Goal: Task Accomplishment & Management: Manage account settings

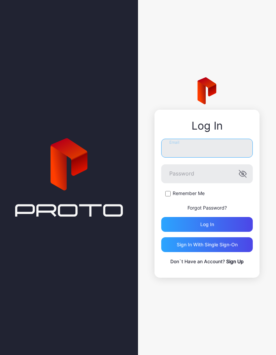
click at [227, 153] on input "Email" at bounding box center [207, 148] width 92 height 19
click at [275, 238] on div "Log In ******** Email Password Remember Me Forgot Password? Log in Sign in With…" at bounding box center [207, 177] width 138 height 355
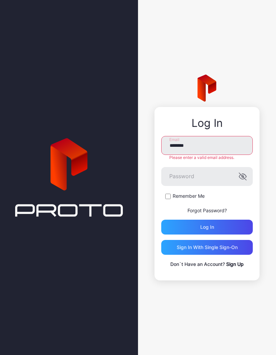
click at [215, 141] on input "********" at bounding box center [207, 145] width 92 height 19
click at [206, 148] on input "********" at bounding box center [207, 145] width 92 height 19
type input "**********"
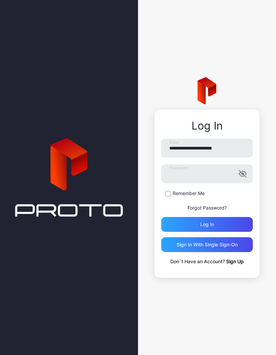
click at [244, 171] on icon "button" at bounding box center [243, 174] width 8 height 8
click at [169, 189] on form "**********" at bounding box center [207, 185] width 92 height 93
click at [192, 221] on div "Log in" at bounding box center [207, 224] width 92 height 15
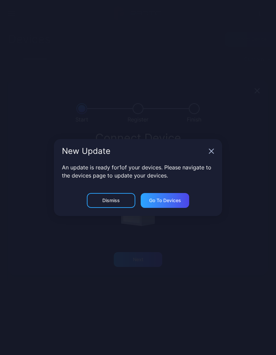
click at [123, 198] on div "Dismiss" at bounding box center [111, 200] width 49 height 15
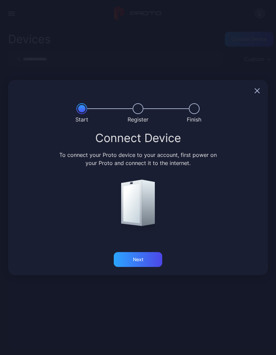
click at [152, 253] on div "Next" at bounding box center [138, 259] width 49 height 15
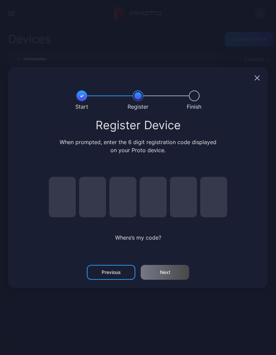
click at [68, 186] on input "pin code 1 of 6" at bounding box center [62, 197] width 27 height 40
type input "*"
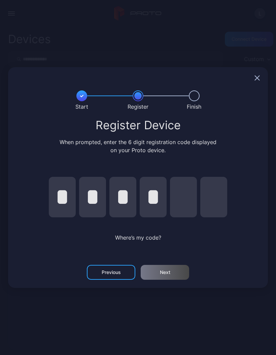
type input "*"
click at [178, 274] on div "Next" at bounding box center [165, 272] width 49 height 15
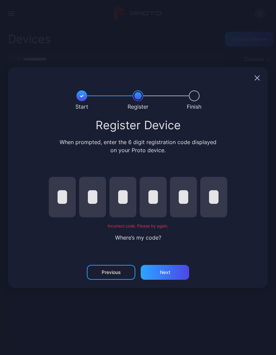
click at [99, 193] on input "*" at bounding box center [92, 197] width 27 height 40
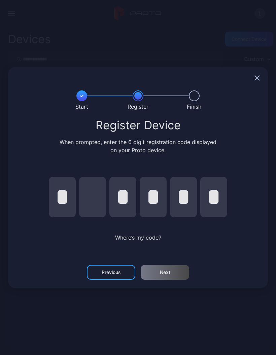
type input "*"
click at [174, 271] on div "Next" at bounding box center [165, 272] width 49 height 15
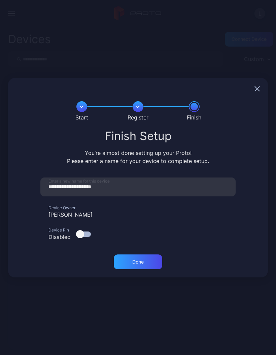
click at [146, 260] on div "Done" at bounding box center [138, 261] width 49 height 15
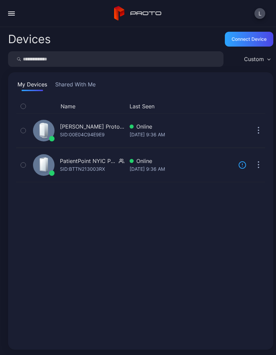
click at [206, 157] on div "Online" at bounding box center [181, 161] width 103 height 8
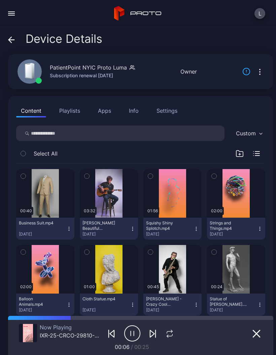
click at [6, 30] on div "Device Details PatientPoint NYIC Proto Luma Subscription renewal [DATE] Online …" at bounding box center [138, 191] width 276 height 328
click at [13, 41] on icon at bounding box center [11, 39] width 7 height 7
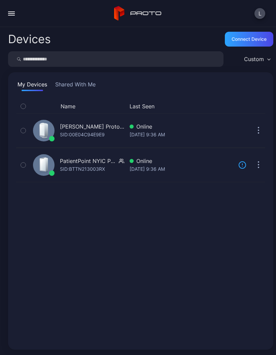
click at [96, 120] on div "[PERSON_NAME] Proto M2 SID: 00E04C94E9E9" at bounding box center [77, 130] width 94 height 31
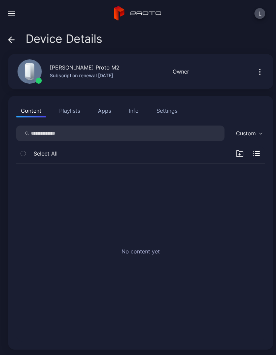
click at [257, 76] on button "button" at bounding box center [260, 71] width 11 height 13
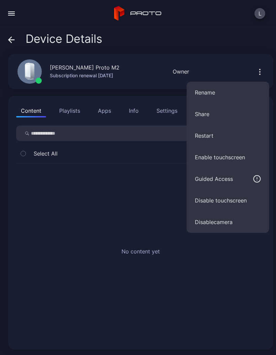
click at [240, 89] on button "Rename" at bounding box center [228, 93] width 83 height 22
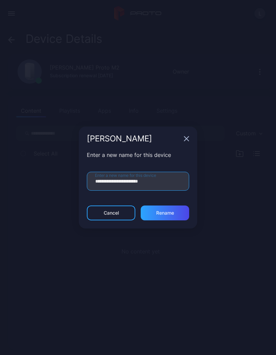
click at [128, 178] on input "**********" at bounding box center [138, 181] width 102 height 19
type input "**********"
click at [178, 215] on div "Rename" at bounding box center [165, 212] width 49 height 15
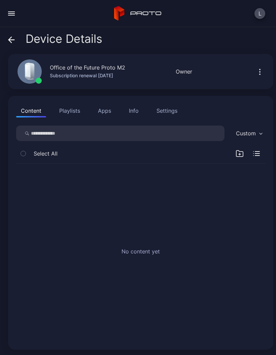
click at [242, 154] on icon "button" at bounding box center [240, 153] width 8 height 8
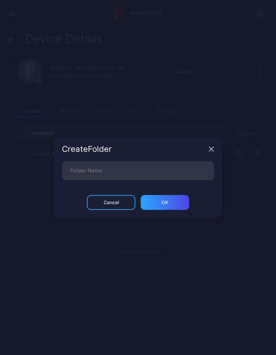
click at [212, 147] on icon "button" at bounding box center [211, 148] width 5 height 5
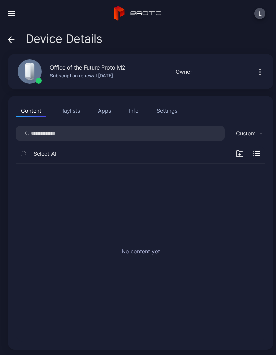
click at [69, 108] on button "Playlists" at bounding box center [70, 110] width 30 height 13
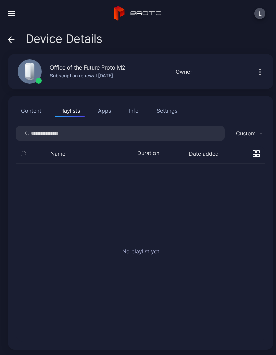
click at [36, 115] on button "Content" at bounding box center [31, 110] width 30 height 13
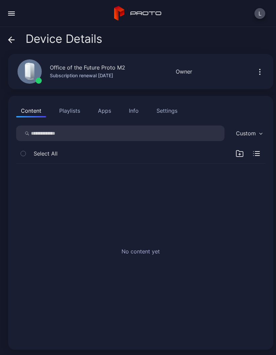
click at [264, 65] on button "button" at bounding box center [260, 71] width 11 height 13
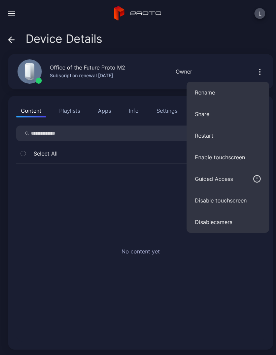
click at [152, 196] on div "No content yet" at bounding box center [141, 252] width 260 height 188
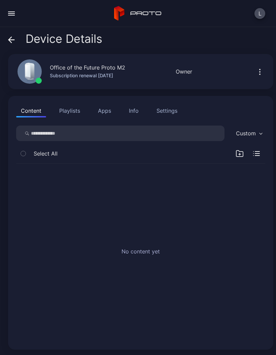
click at [175, 112] on div "Settings" at bounding box center [167, 111] width 21 height 8
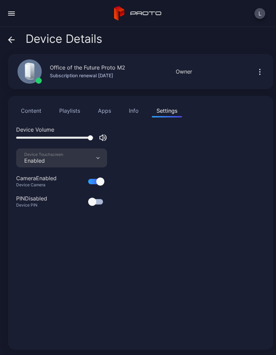
click at [133, 111] on div "Info" at bounding box center [134, 111] width 10 height 8
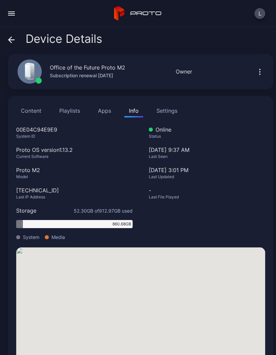
click at [109, 109] on button "Apps" at bounding box center [104, 110] width 23 height 13
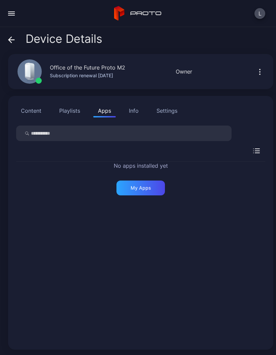
click at [77, 114] on button "Playlists" at bounding box center [70, 110] width 30 height 13
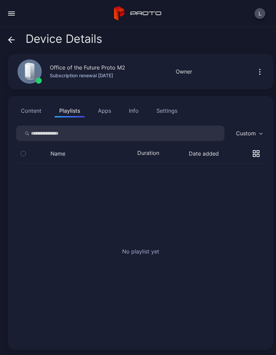
click at [34, 113] on button "Content" at bounding box center [31, 110] width 30 height 13
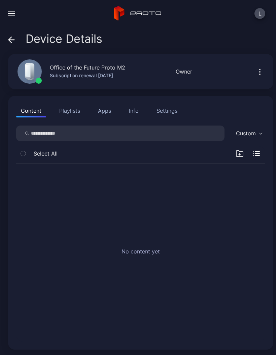
click at [259, 71] on icon "button" at bounding box center [260, 72] width 8 height 8
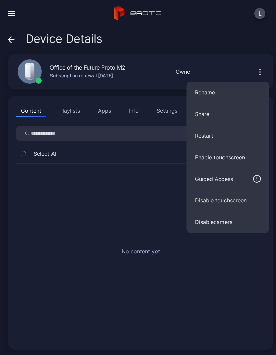
click at [119, 180] on div "No content yet" at bounding box center [141, 252] width 260 height 188
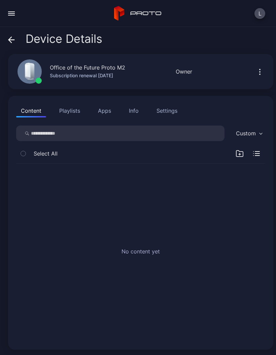
click at [23, 154] on icon "button" at bounding box center [23, 153] width 2 height 1
click at [27, 159] on button "button" at bounding box center [23, 153] width 14 height 14
click at [12, 36] on icon at bounding box center [11, 39] width 7 height 7
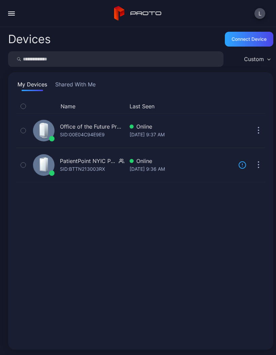
click at [150, 164] on div "Online" at bounding box center [181, 161] width 103 height 8
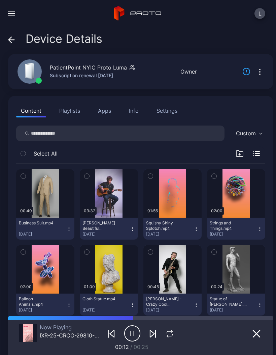
click at [21, 149] on button "button" at bounding box center [23, 153] width 14 height 14
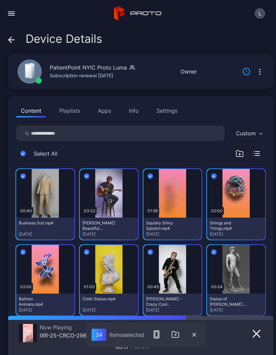
click at [176, 334] on icon "button" at bounding box center [176, 334] width 8 height 8
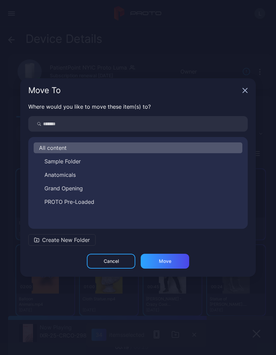
click at [248, 89] on div "Move To" at bounding box center [138, 90] width 236 height 24
click at [244, 91] on icon "button" at bounding box center [245, 90] width 5 height 5
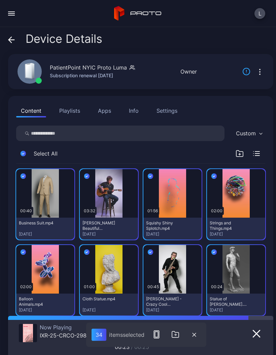
click at [9, 30] on div "Device Details PatientPoint NYIC Proto Luma Subscription renewal [DATE] Online …" at bounding box center [138, 191] width 276 height 328
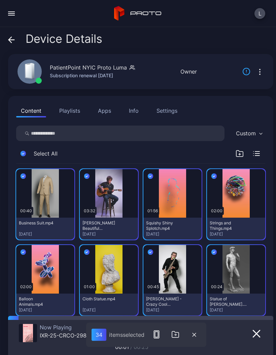
click at [8, 40] on icon at bounding box center [11, 39] width 7 height 7
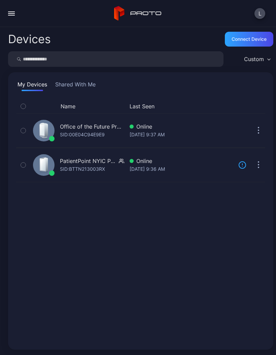
click at [97, 136] on div "SID: 00E04C94E9E9" at bounding box center [82, 134] width 45 height 8
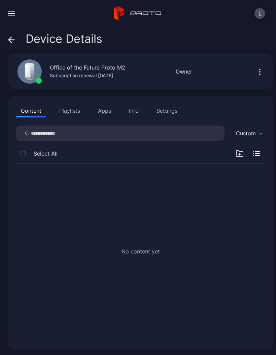
click at [241, 154] on icon "button" at bounding box center [240, 154] width 2 height 0
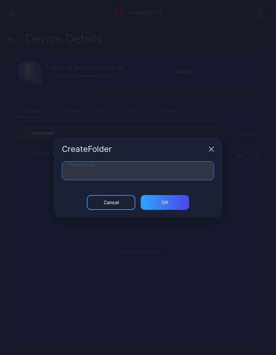
click at [166, 168] on input "Folder Name" at bounding box center [138, 170] width 152 height 19
click at [176, 200] on div "ОК" at bounding box center [165, 202] width 49 height 15
type input "********"
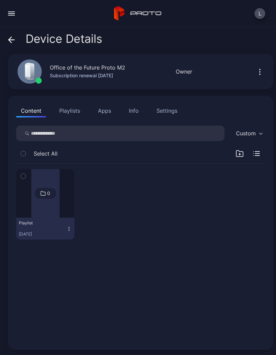
click at [50, 199] on div at bounding box center [45, 193] width 28 height 49
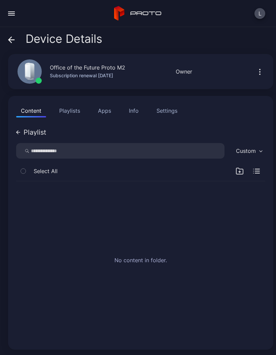
click at [209, 218] on div "No content in folder." at bounding box center [141, 261] width 260 height 171
click at [13, 10] on button "button" at bounding box center [11, 13] width 13 height 13
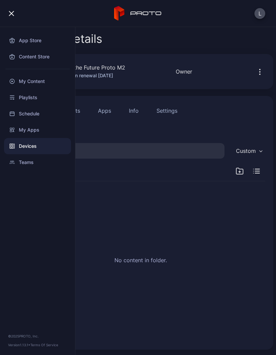
click at [51, 98] on div "Playlists" at bounding box center [37, 97] width 67 height 16
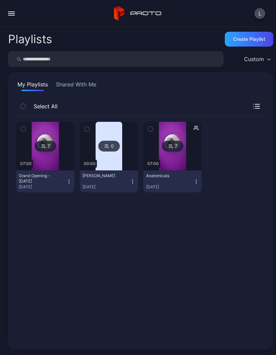
click at [86, 85] on button "Shared With Me" at bounding box center [76, 85] width 43 height 11
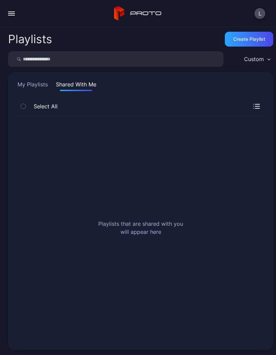
click at [36, 90] on button "My Playlists" at bounding box center [32, 85] width 33 height 11
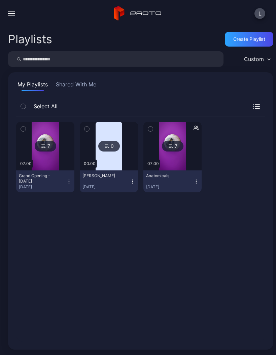
click at [156, 124] on button "button" at bounding box center [151, 129] width 14 height 14
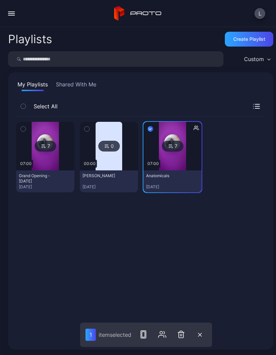
click at [165, 334] on icon "button" at bounding box center [162, 334] width 8 height 8
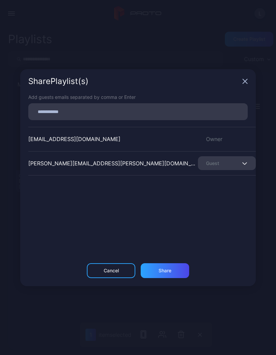
click at [117, 270] on div "Cancel" at bounding box center [111, 270] width 15 height 5
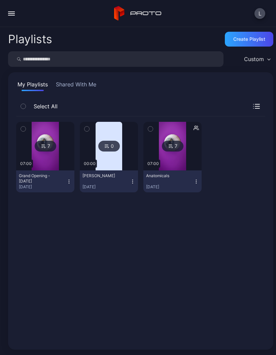
click at [153, 125] on button "button" at bounding box center [151, 129] width 14 height 14
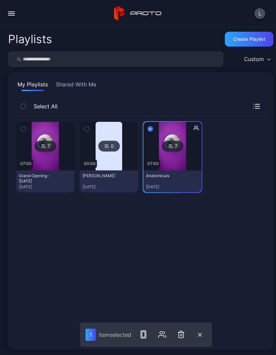
click at [145, 334] on rect "button" at bounding box center [143, 333] width 3 height 5
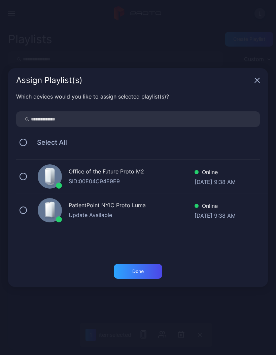
click at [21, 176] on button at bounding box center [23, 176] width 7 height 7
click at [141, 271] on div "Done" at bounding box center [137, 270] width 11 height 5
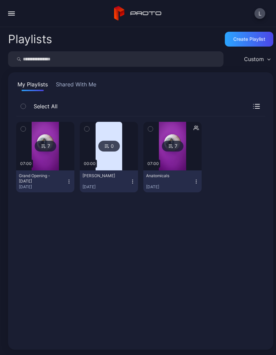
click at [79, 81] on button "Shared With Me" at bounding box center [76, 85] width 43 height 11
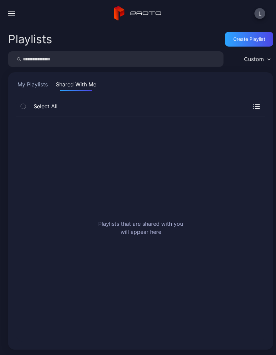
click at [9, 10] on button "button" at bounding box center [11, 13] width 13 height 13
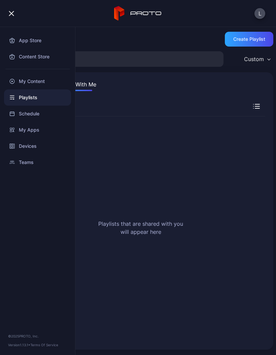
click at [57, 70] on div at bounding box center [37, 69] width 75 height 8
click at [55, 81] on div "My Content" at bounding box center [37, 81] width 67 height 16
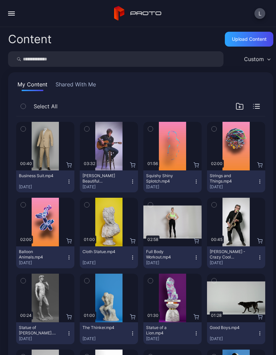
click at [26, 99] on button "button" at bounding box center [23, 106] width 14 height 14
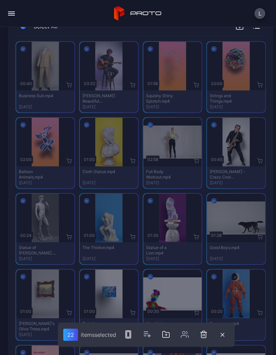
scroll to position [92, 0]
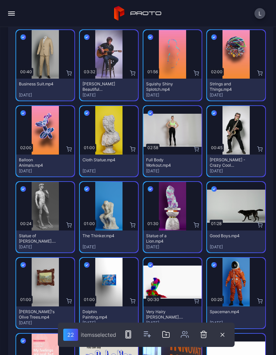
click at [131, 333] on icon "button" at bounding box center [128, 334] width 8 height 8
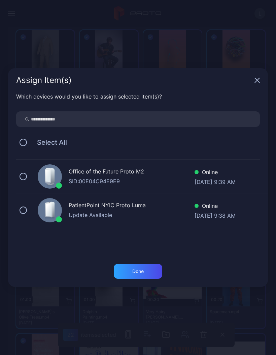
click at [24, 175] on button at bounding box center [23, 176] width 7 height 7
click at [148, 271] on div "Done" at bounding box center [138, 271] width 49 height 15
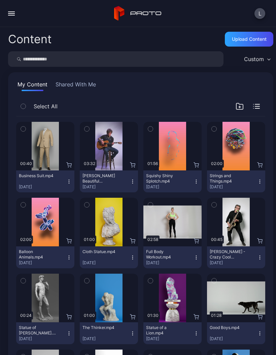
scroll to position [0, 0]
click at [16, 9] on button "button" at bounding box center [11, 13] width 13 height 13
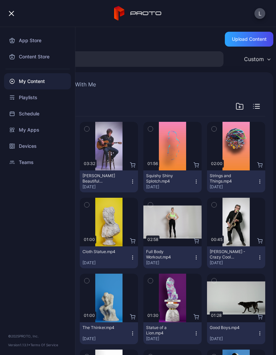
click at [38, 149] on div "Devices" at bounding box center [37, 146] width 67 height 16
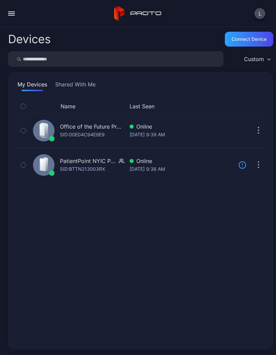
click at [109, 129] on div "Office of the Future Proto M2" at bounding box center [92, 126] width 64 height 8
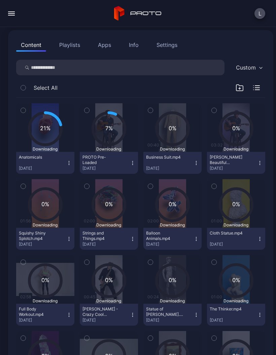
scroll to position [57, 0]
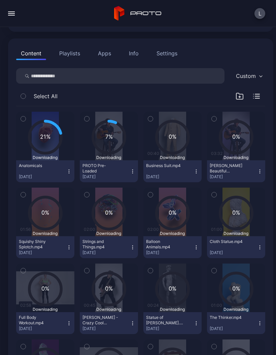
click at [65, 50] on button "Playlists" at bounding box center [70, 53] width 30 height 13
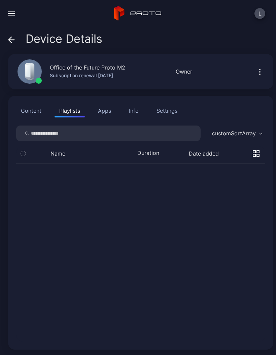
scroll to position [0, 0]
click at [13, 35] on span at bounding box center [11, 38] width 7 height 13
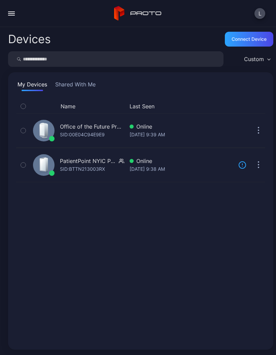
click at [108, 125] on div "Office of the Future Proto M2" at bounding box center [92, 126] width 64 height 8
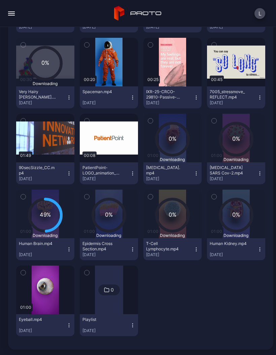
scroll to position [435, 0]
click at [136, 321] on button "Playlist [DATE]" at bounding box center [109, 325] width 58 height 22
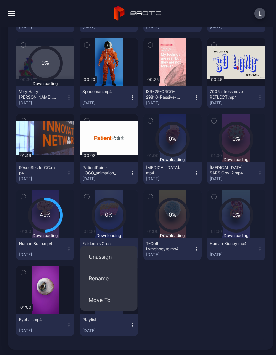
click at [120, 254] on button "Unassign" at bounding box center [109, 257] width 57 height 22
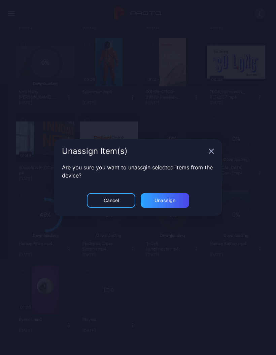
click at [168, 202] on div "Unassign" at bounding box center [165, 200] width 21 height 5
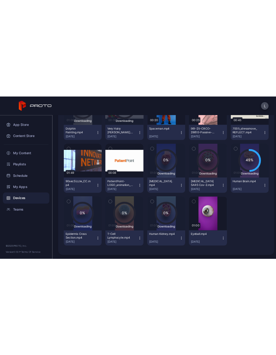
scroll to position [404, 0]
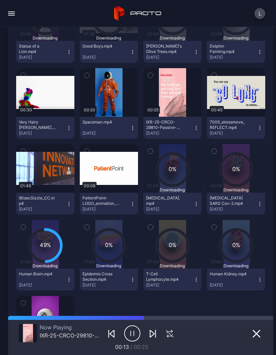
click at [263, 10] on button "L" at bounding box center [260, 13] width 11 height 11
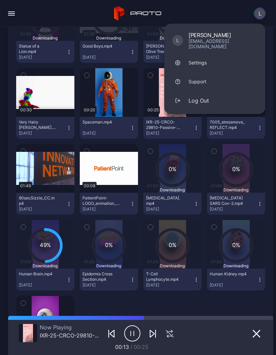
click at [216, 94] on button "Log Out" at bounding box center [215, 100] width 101 height 19
